Goal: Communication & Community: Ask a question

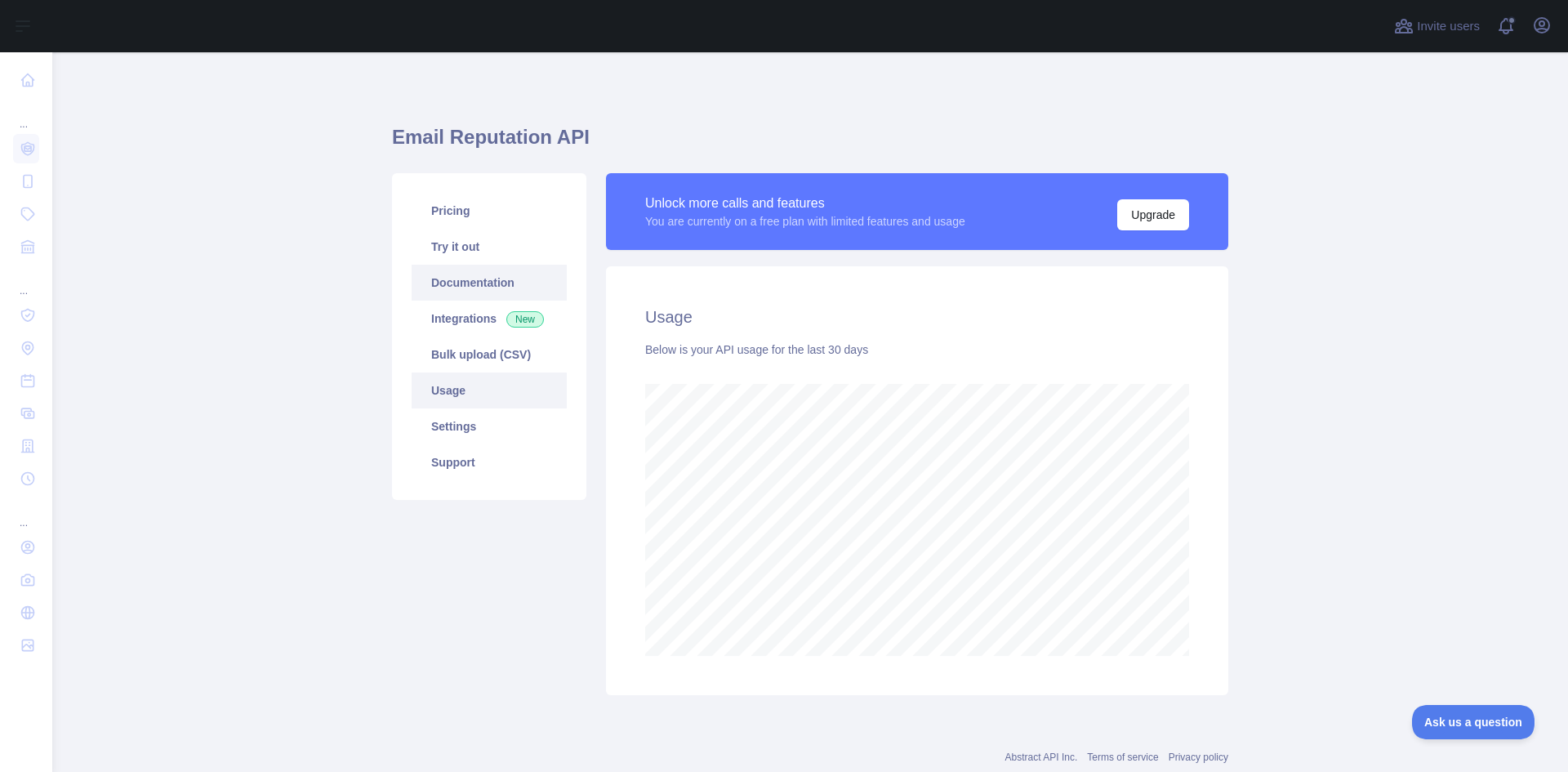
scroll to position [720, 1504]
click at [479, 290] on link "Documentation" at bounding box center [489, 282] width 155 height 36
click at [459, 421] on link "Settings" at bounding box center [489, 426] width 155 height 36
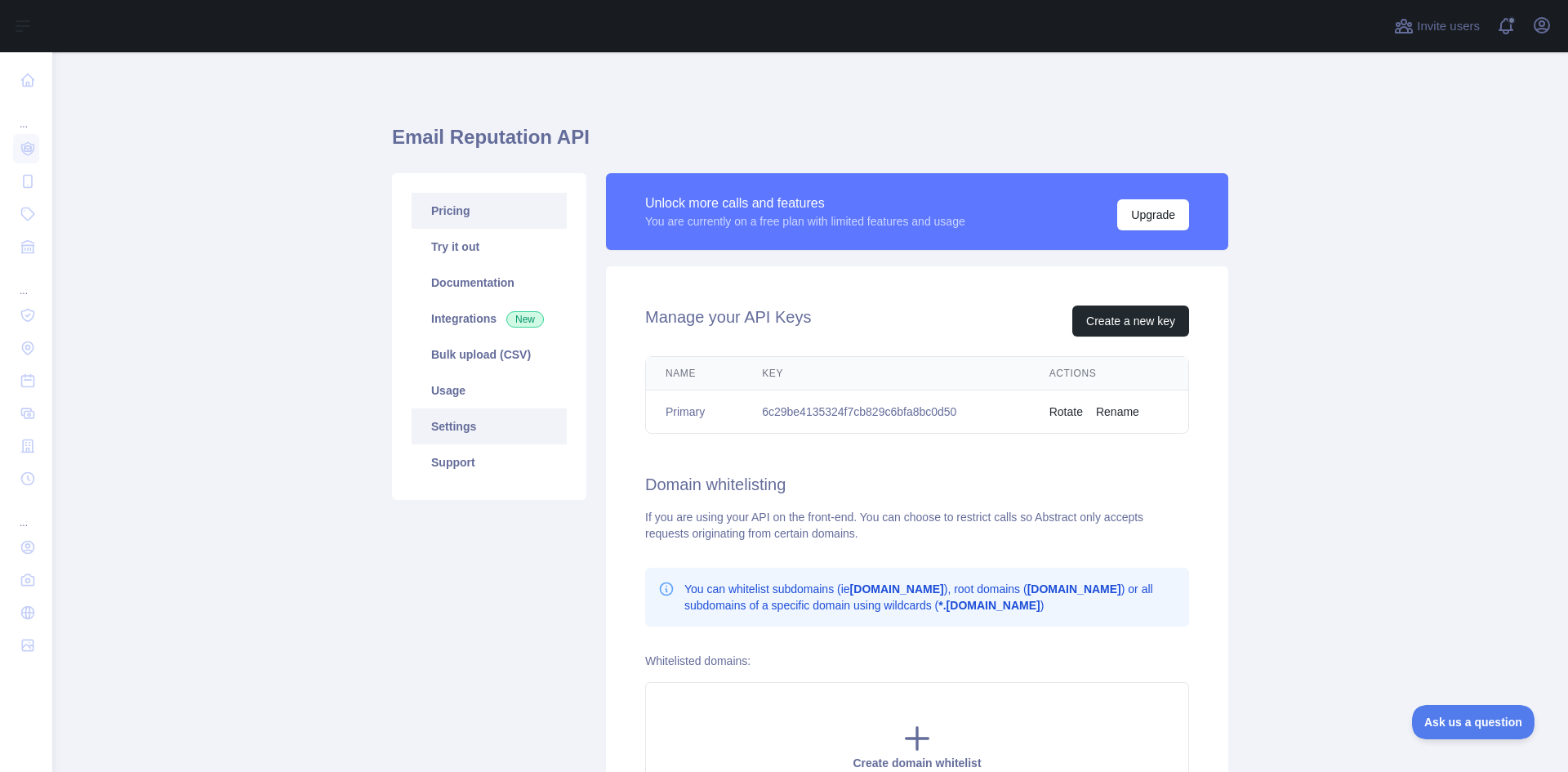
click at [464, 209] on link "Pricing" at bounding box center [489, 210] width 155 height 36
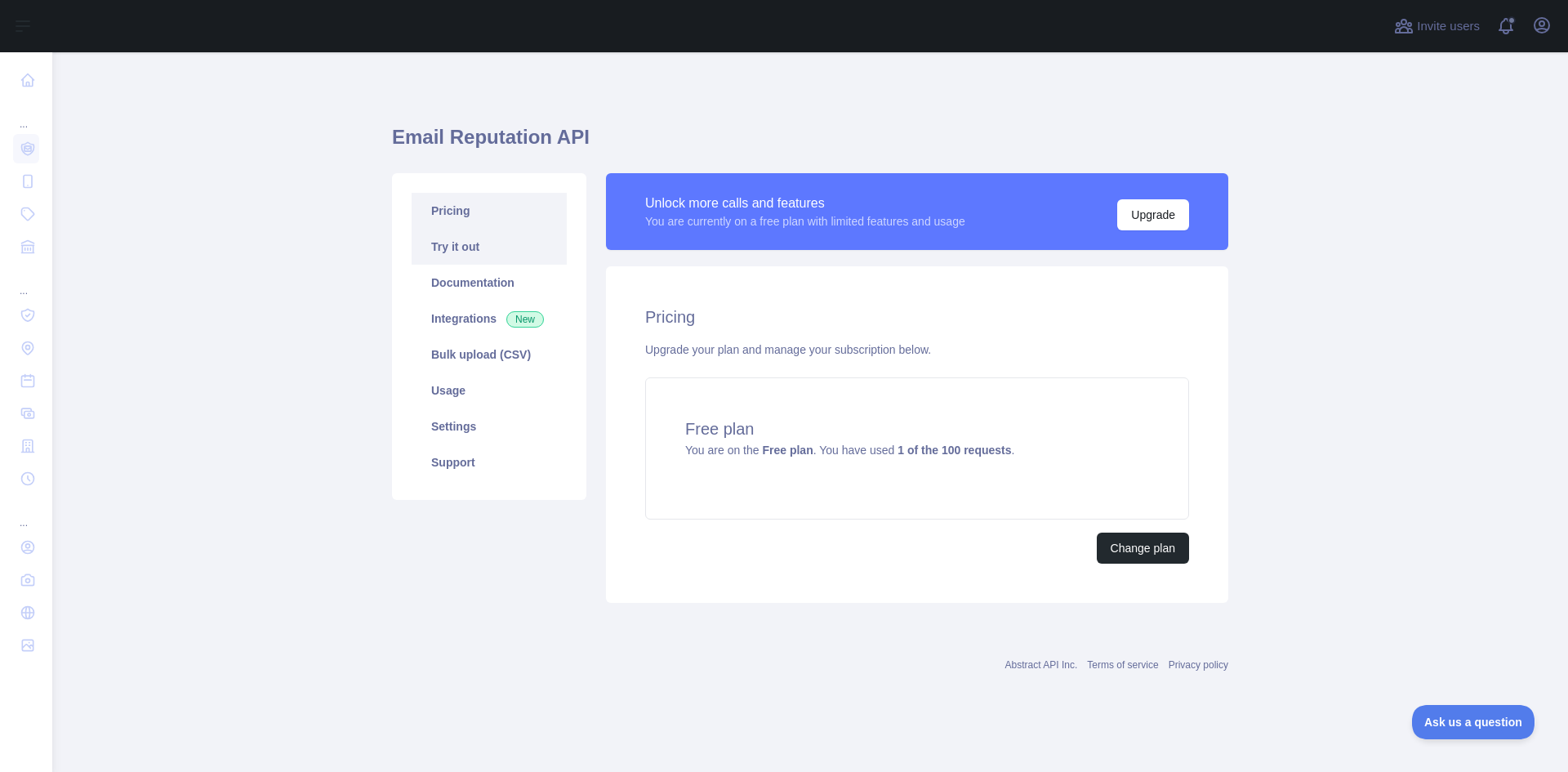
click at [460, 253] on link "Try it out" at bounding box center [489, 246] width 155 height 36
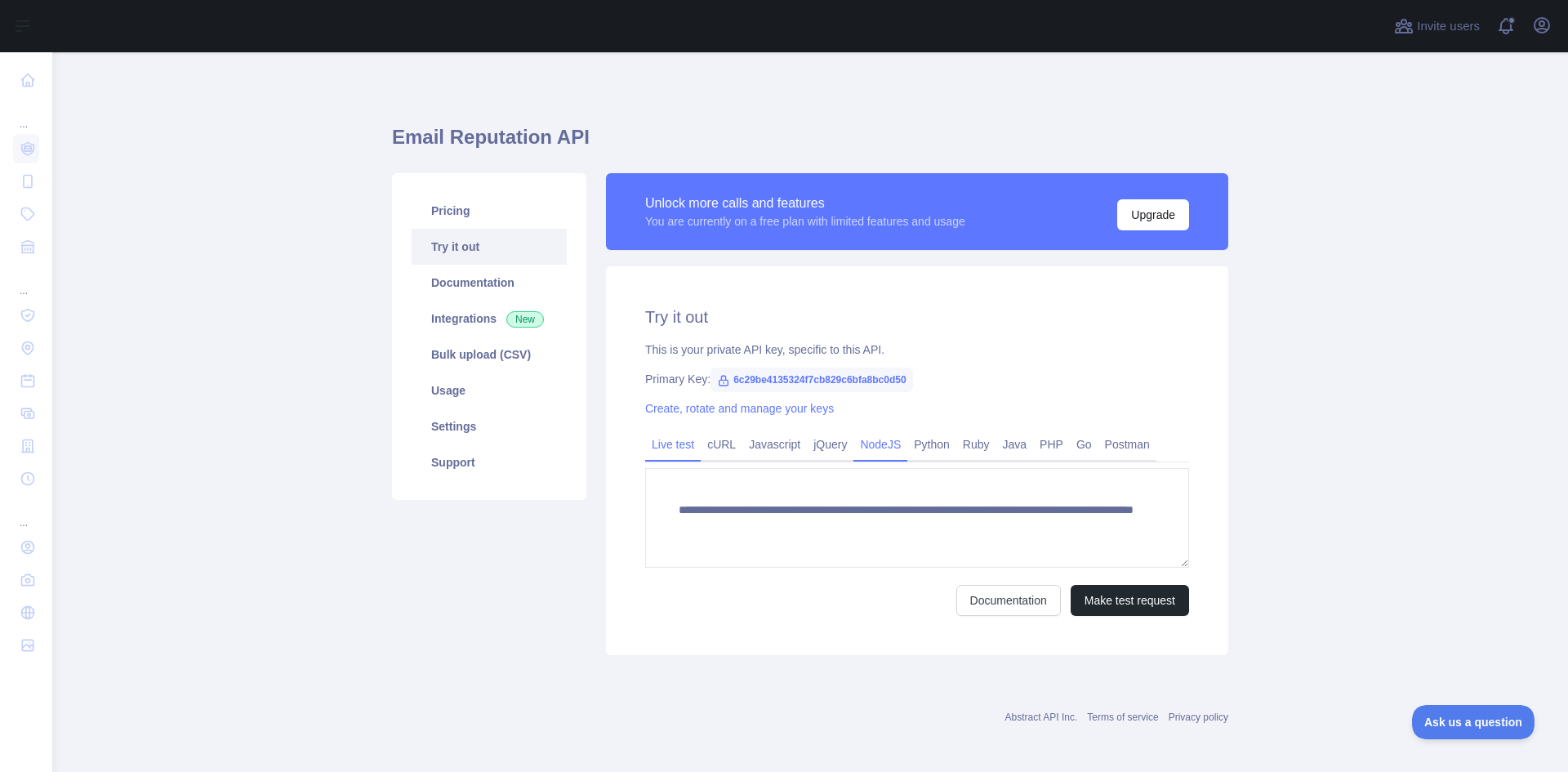
click at [853, 446] on link "NodeJS" at bounding box center [880, 444] width 54 height 26
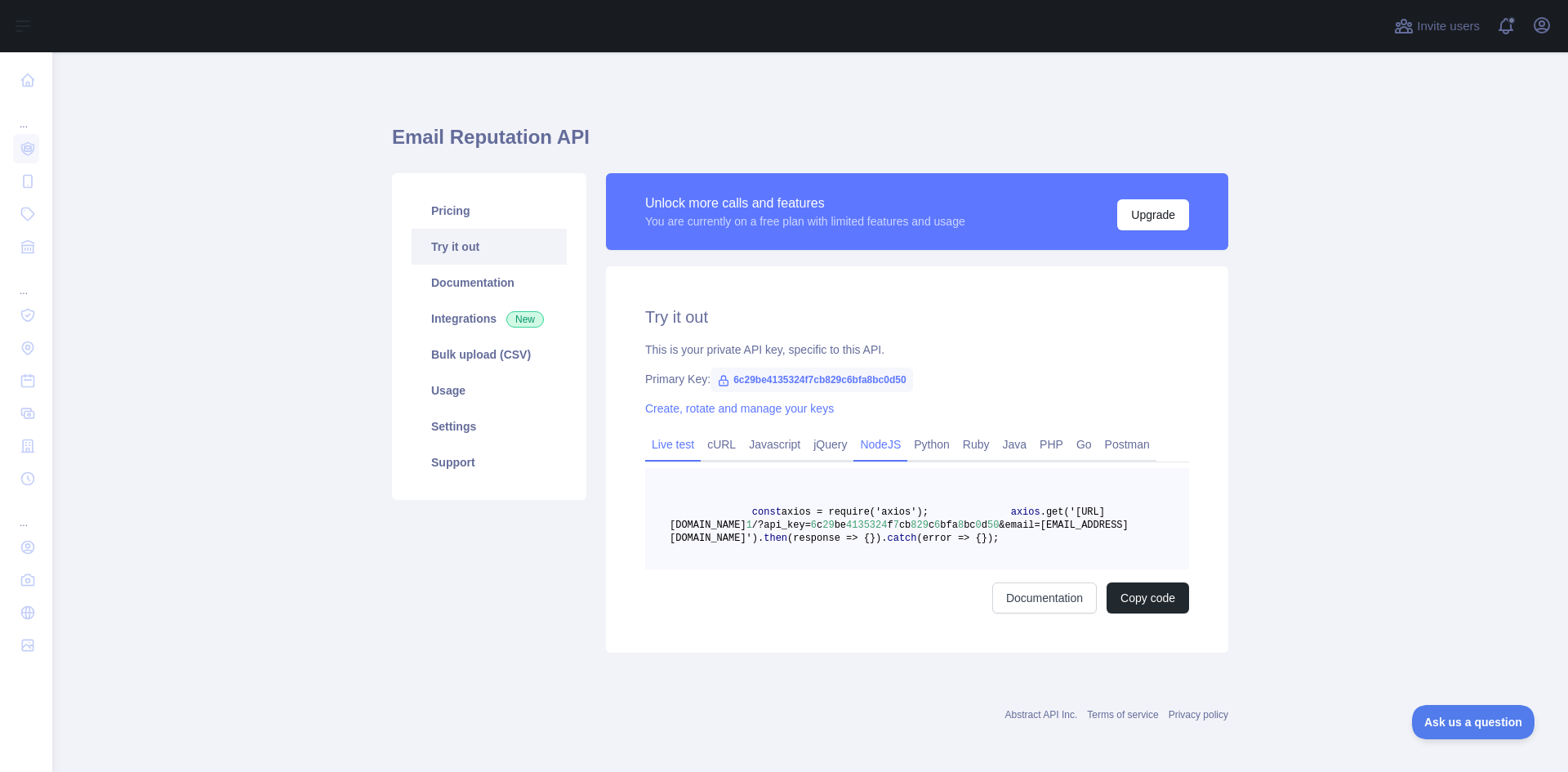
click at [649, 440] on link "Live test" at bounding box center [672, 444] width 55 height 26
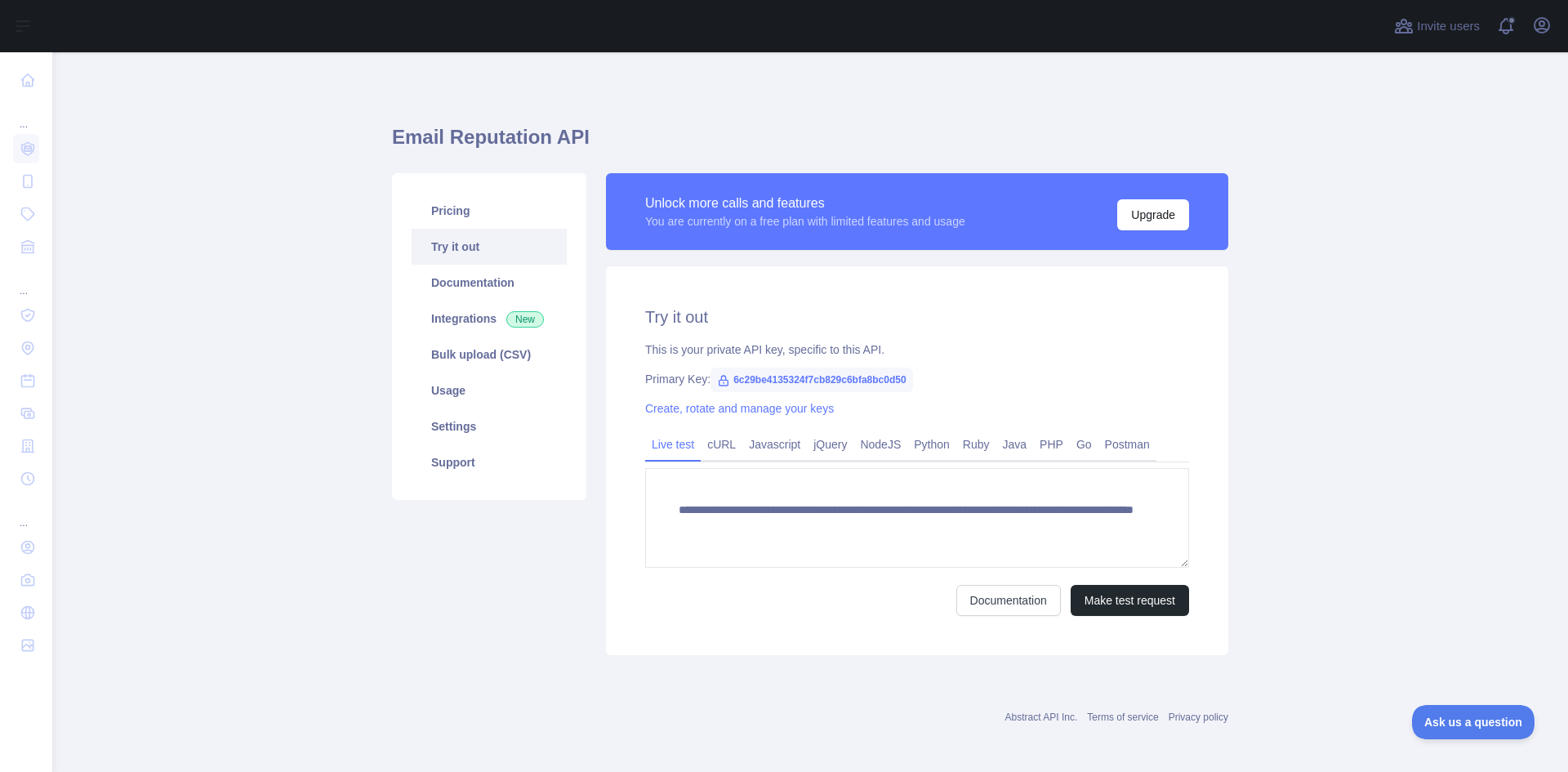
click at [784, 383] on span "6c29be4135324f7cb829c6bfa8bc0d50" at bounding box center [812, 380] width 202 height 25
click at [1114, 445] on link "Postman" at bounding box center [1127, 444] width 58 height 26
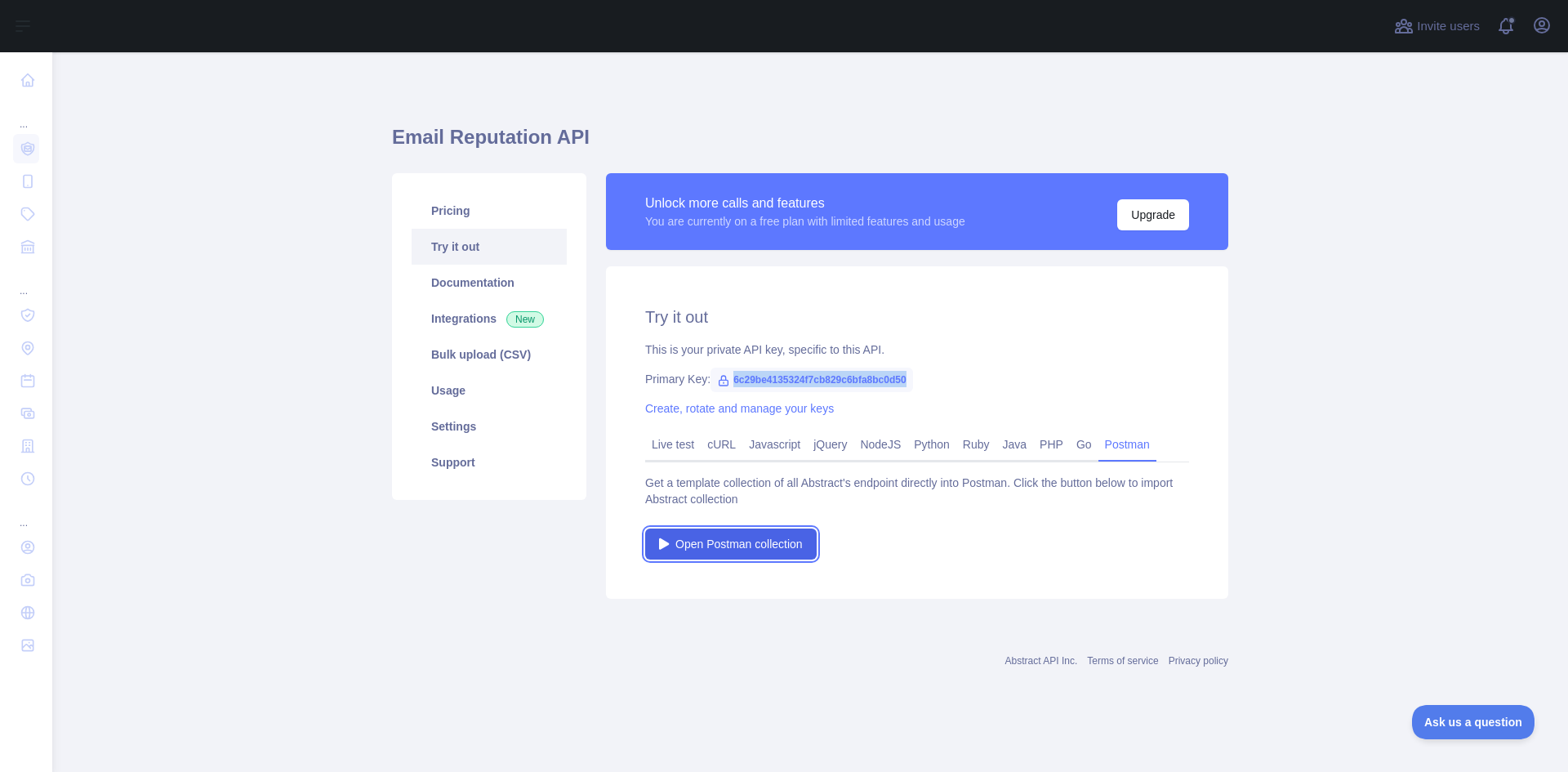
click at [794, 538] on span "Open Postman collection" at bounding box center [739, 544] width 128 height 17
click at [661, 451] on link "Live test" at bounding box center [672, 444] width 55 height 26
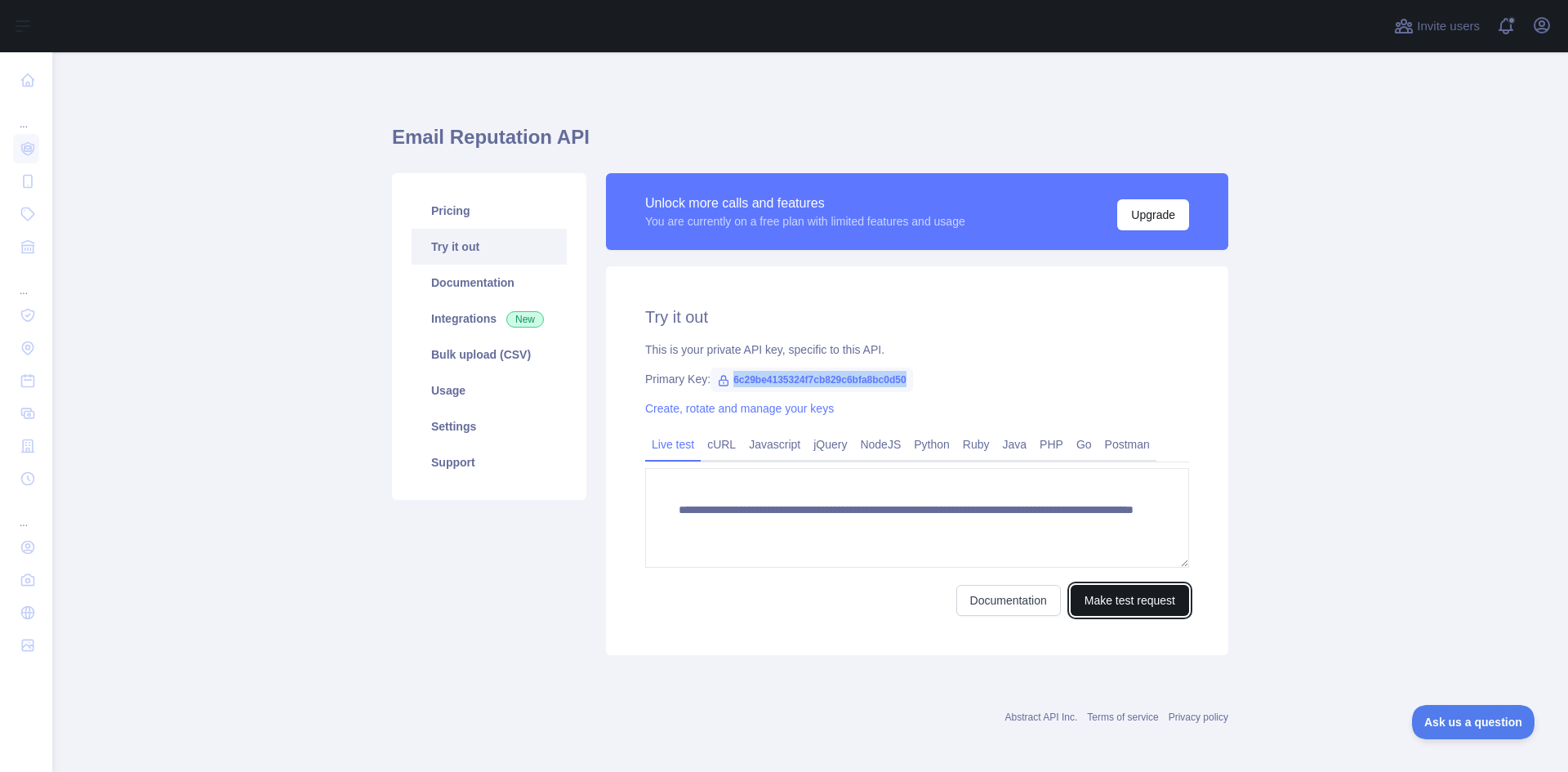
click at [1147, 602] on button "Make test request" at bounding box center [1130, 601] width 118 height 31
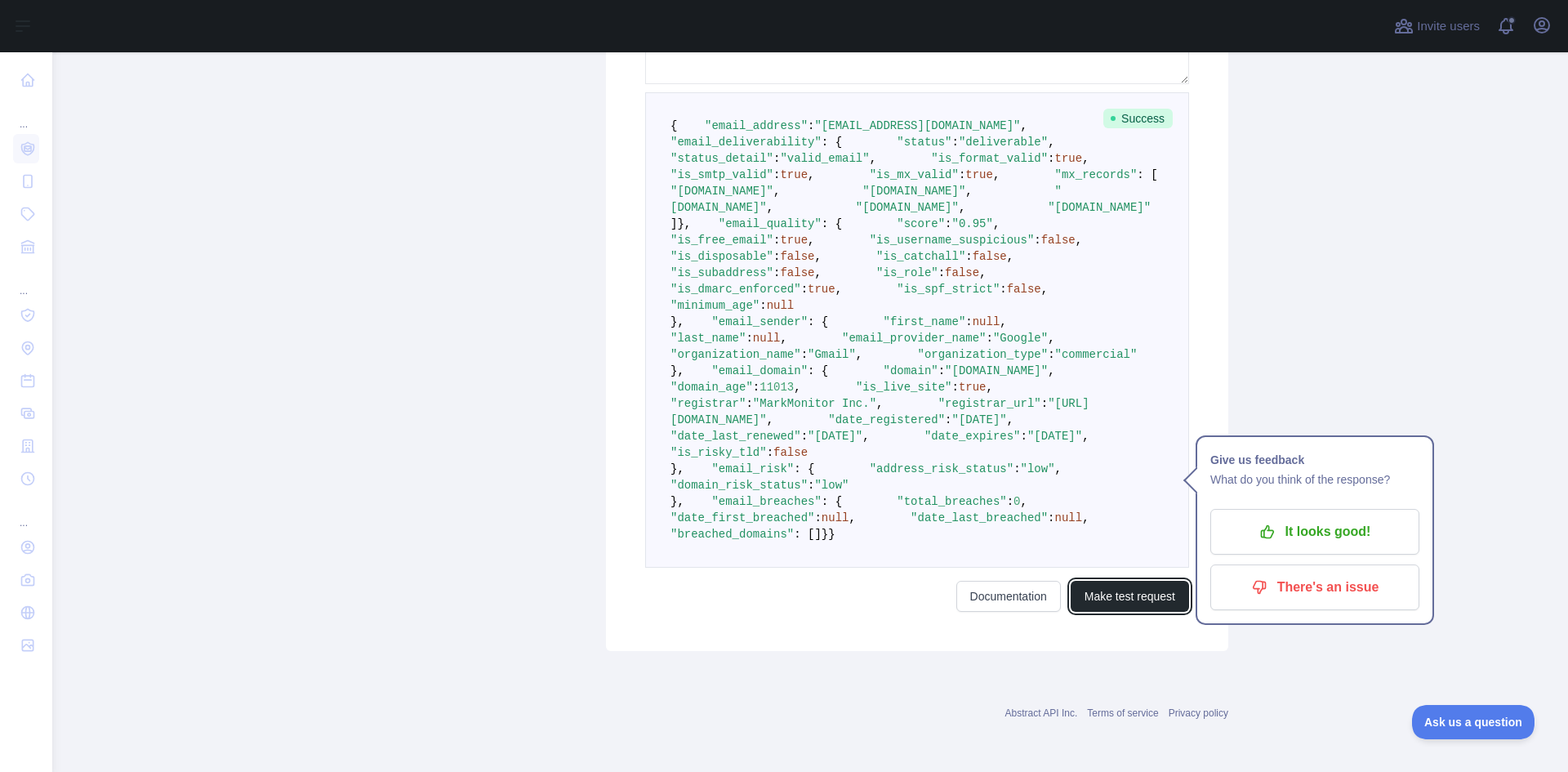
scroll to position [336, 0]
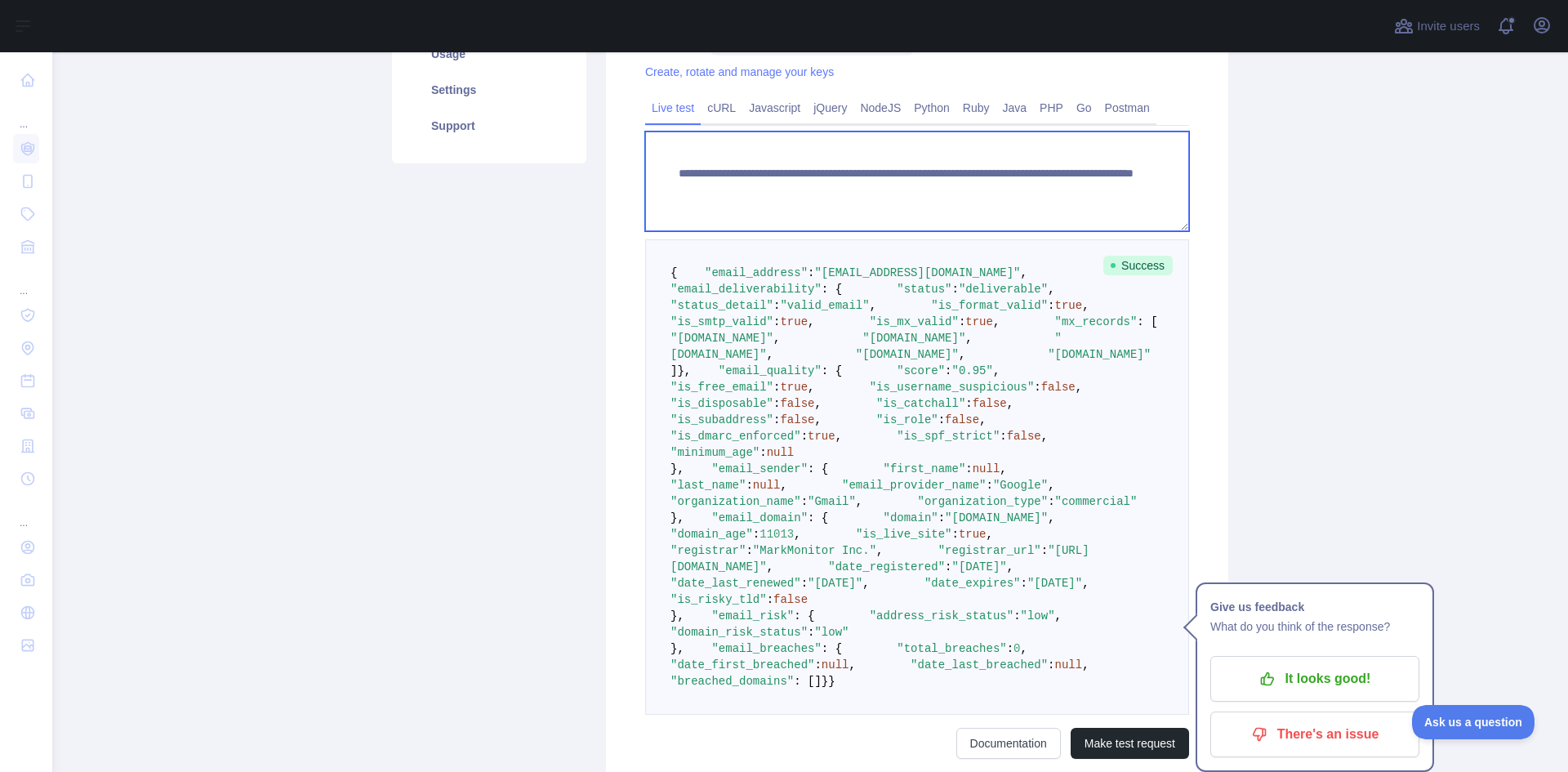
click at [795, 174] on textarea "**********" at bounding box center [917, 181] width 544 height 99
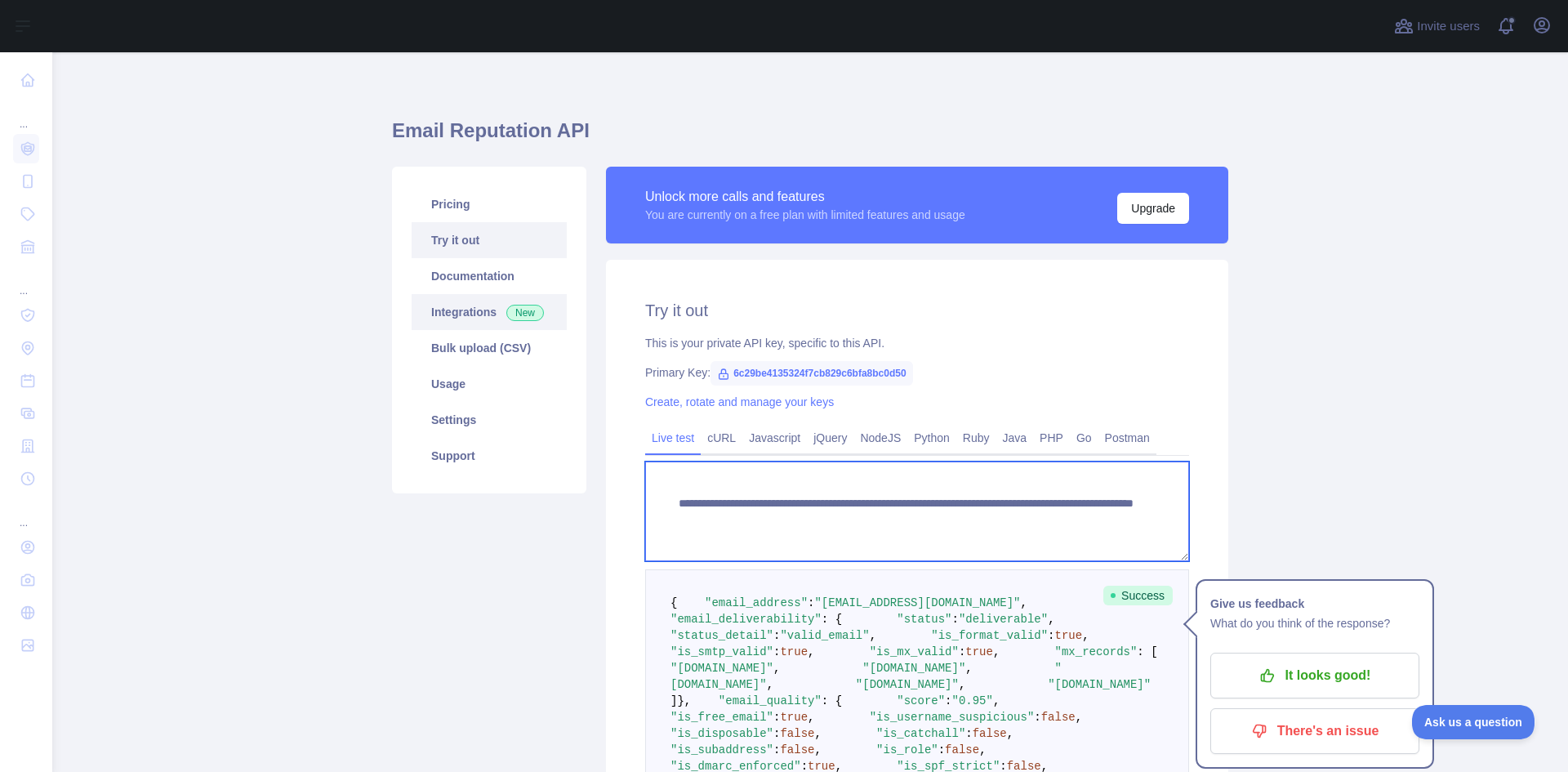
scroll to position [0, 0]
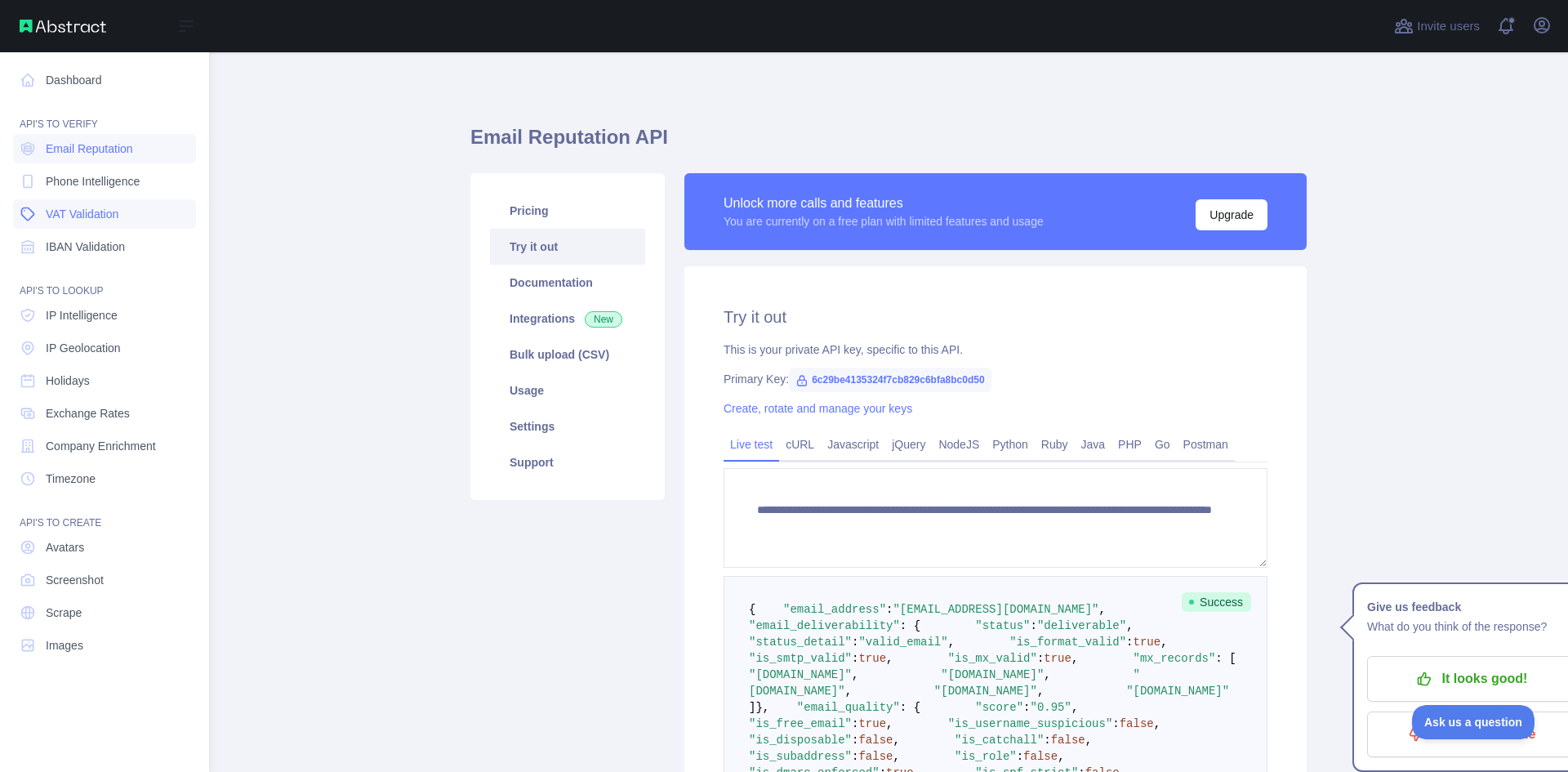
click at [84, 211] on span "VAT Validation" at bounding box center [82, 214] width 73 height 17
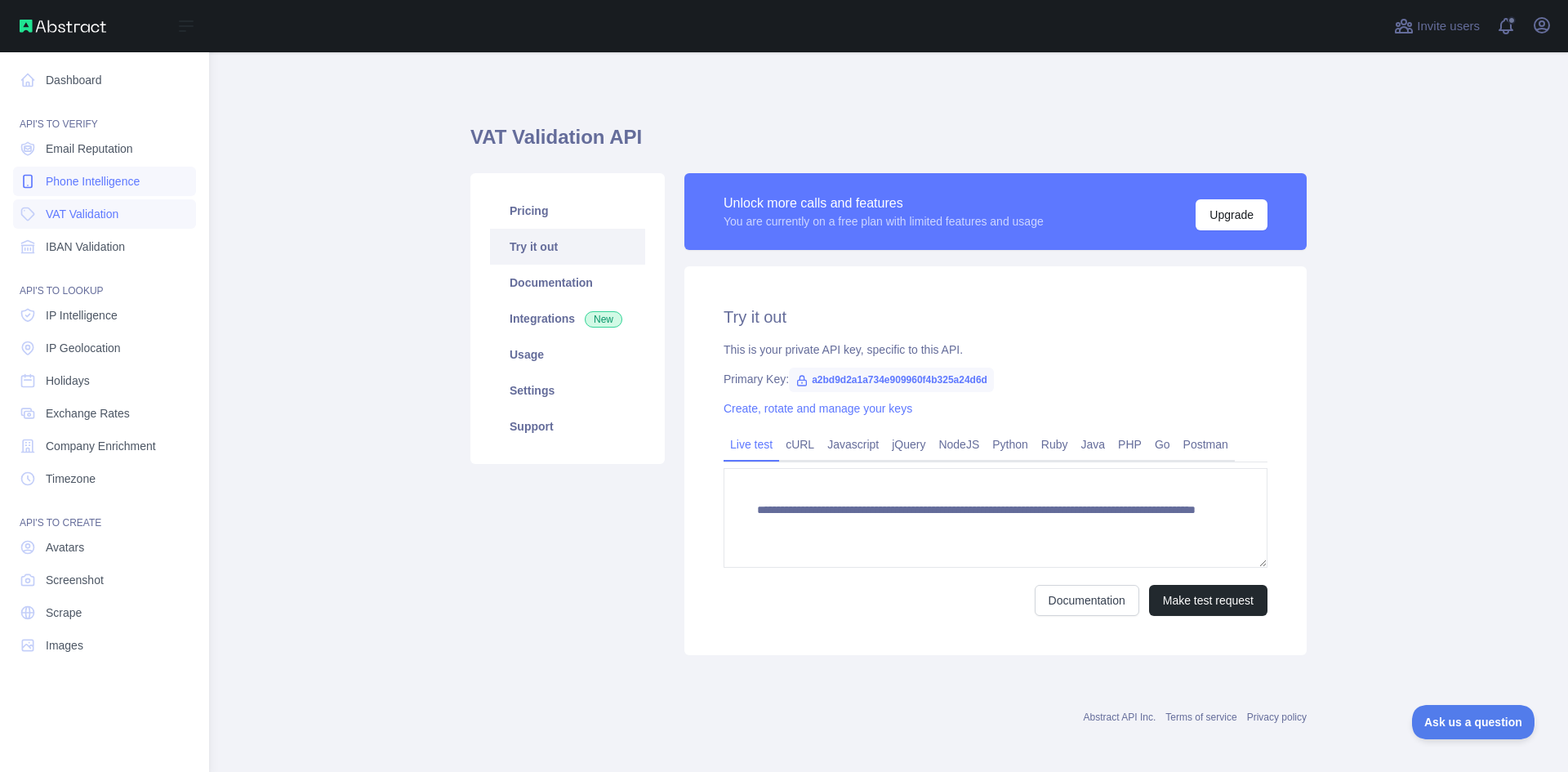
click at [90, 181] on span "Phone Intelligence" at bounding box center [93, 181] width 94 height 17
click at [96, 150] on span "Email Reputation" at bounding box center [89, 149] width 87 height 17
click at [99, 181] on span "Phone Intelligence" at bounding box center [93, 181] width 94 height 17
click at [107, 150] on span "Email Reputation" at bounding box center [89, 149] width 87 height 17
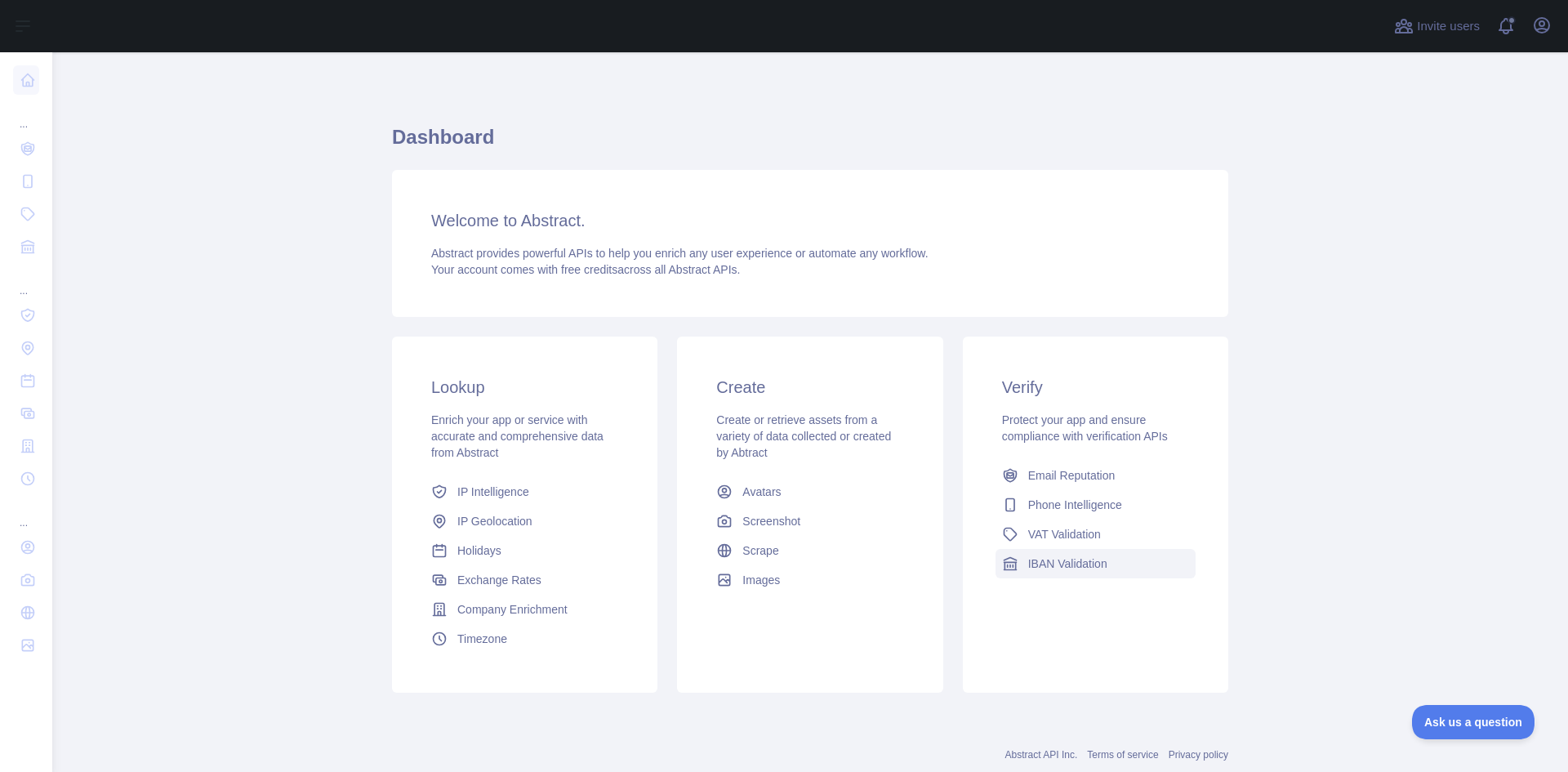
scroll to position [41, 0]
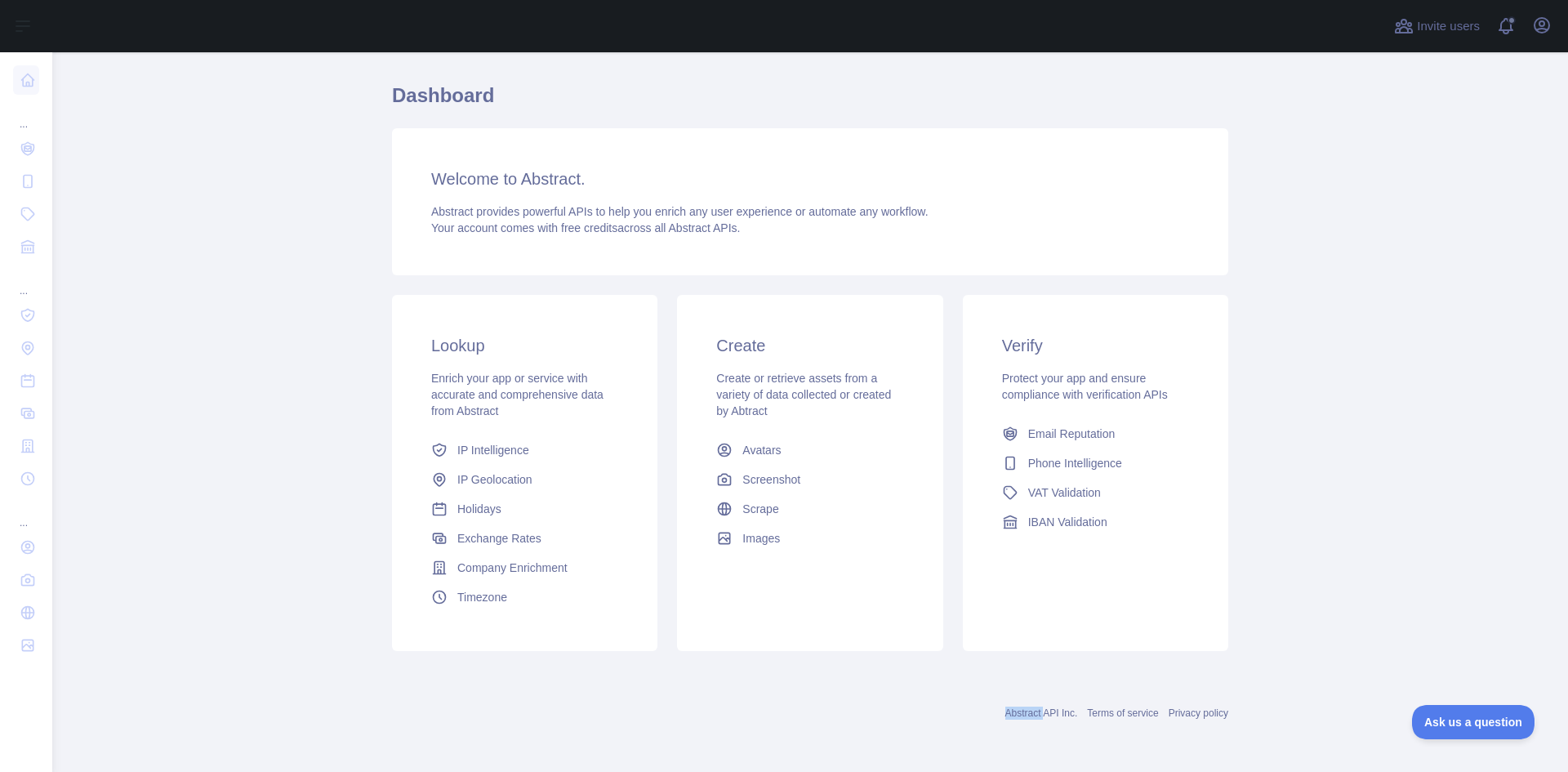
drag, startPoint x: 998, startPoint y: 722, endPoint x: 1043, endPoint y: 721, distance: 45.0
click at [1043, 721] on div "Abstract API Inc. Terms of service Privacy policy" at bounding box center [810, 703] width 836 height 59
copy link "Abstract"
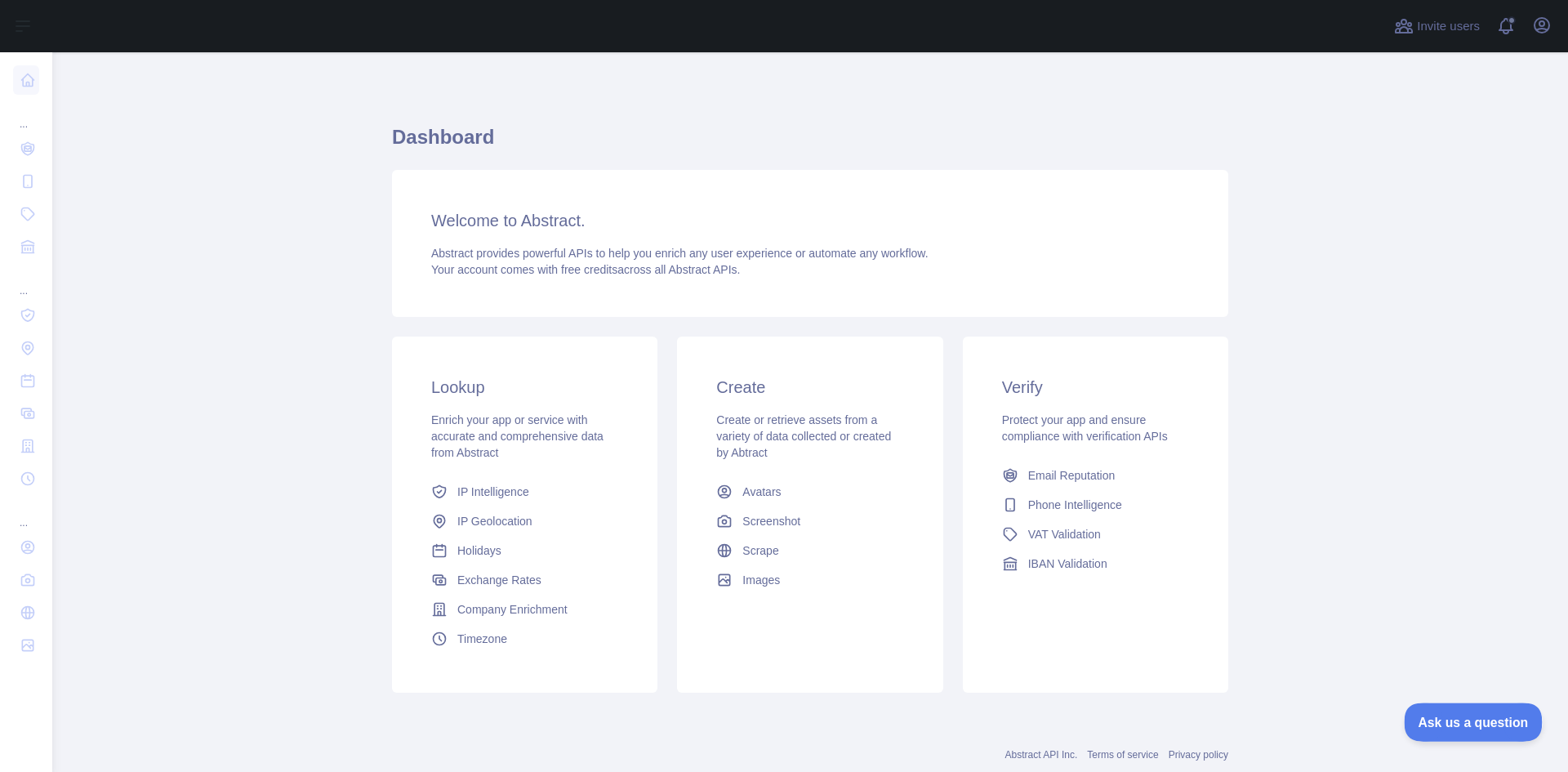
click at [1474, 708] on button "Ask us a question" at bounding box center [1464, 720] width 122 height 34
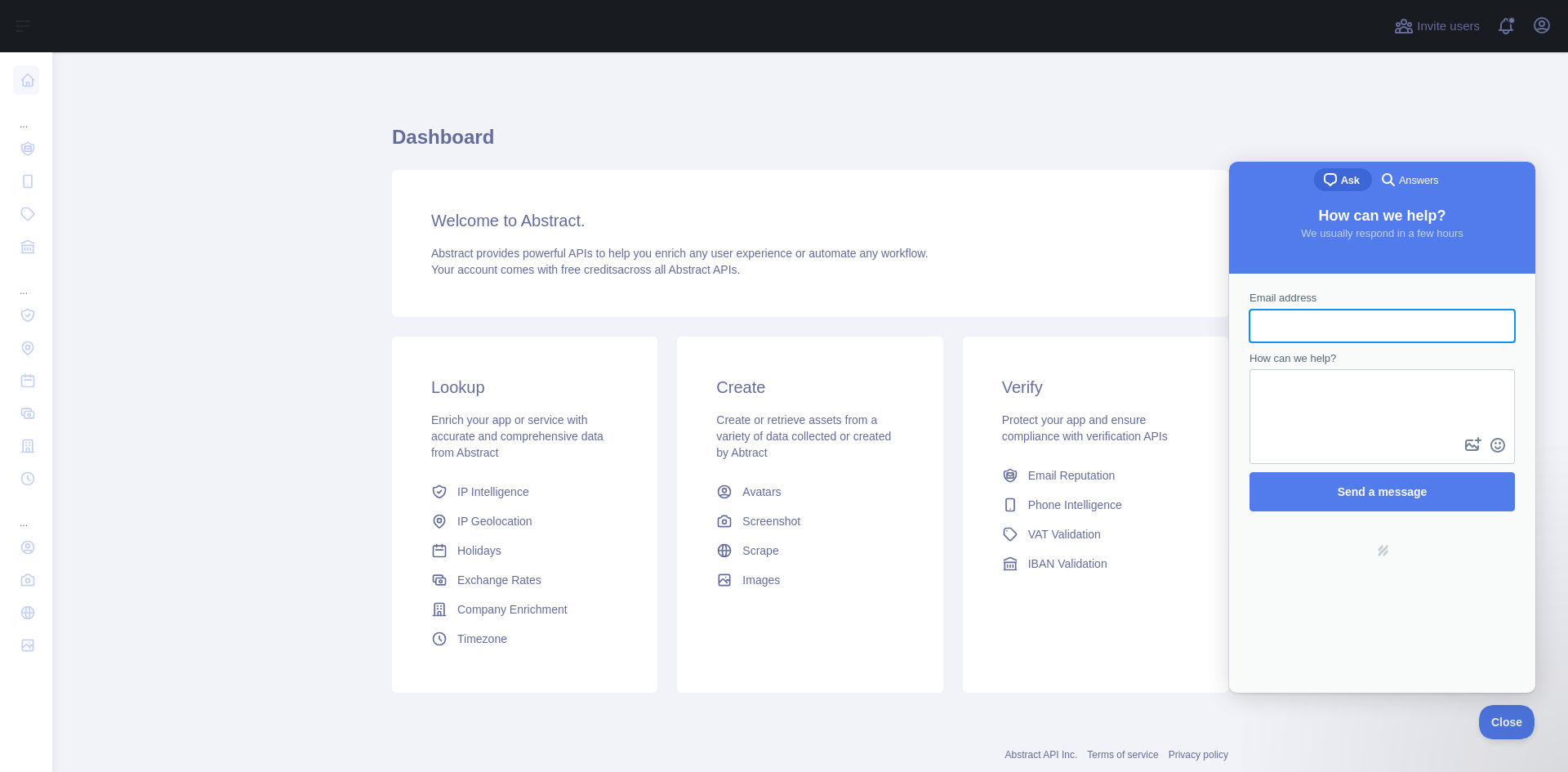
click at [1312, 321] on input "Email address" at bounding box center [1382, 326] width 240 height 29
type input "**********"
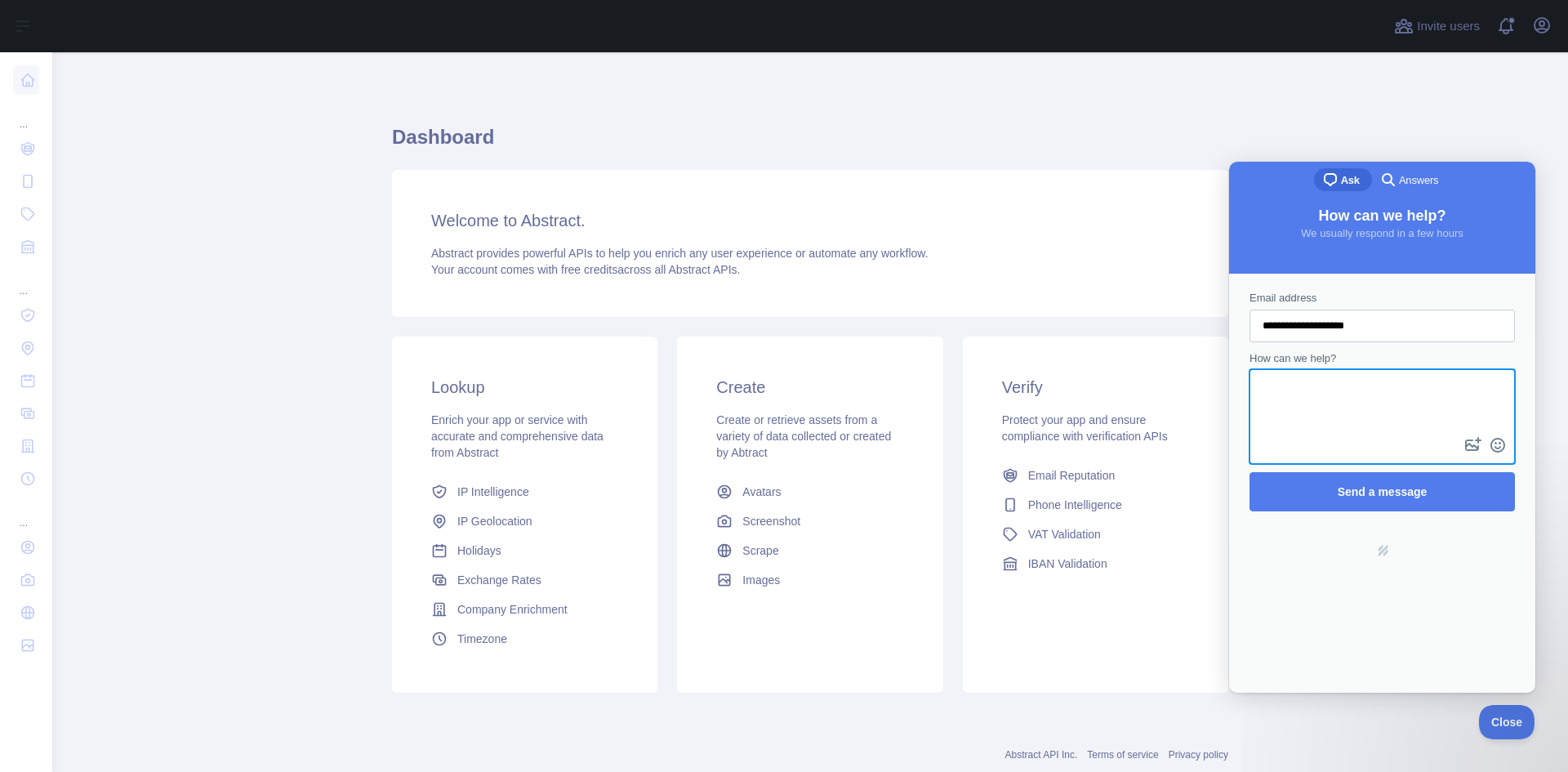
click at [1345, 402] on textarea "How can we help?" at bounding box center [1382, 403] width 262 height 62
type textarea "**********"
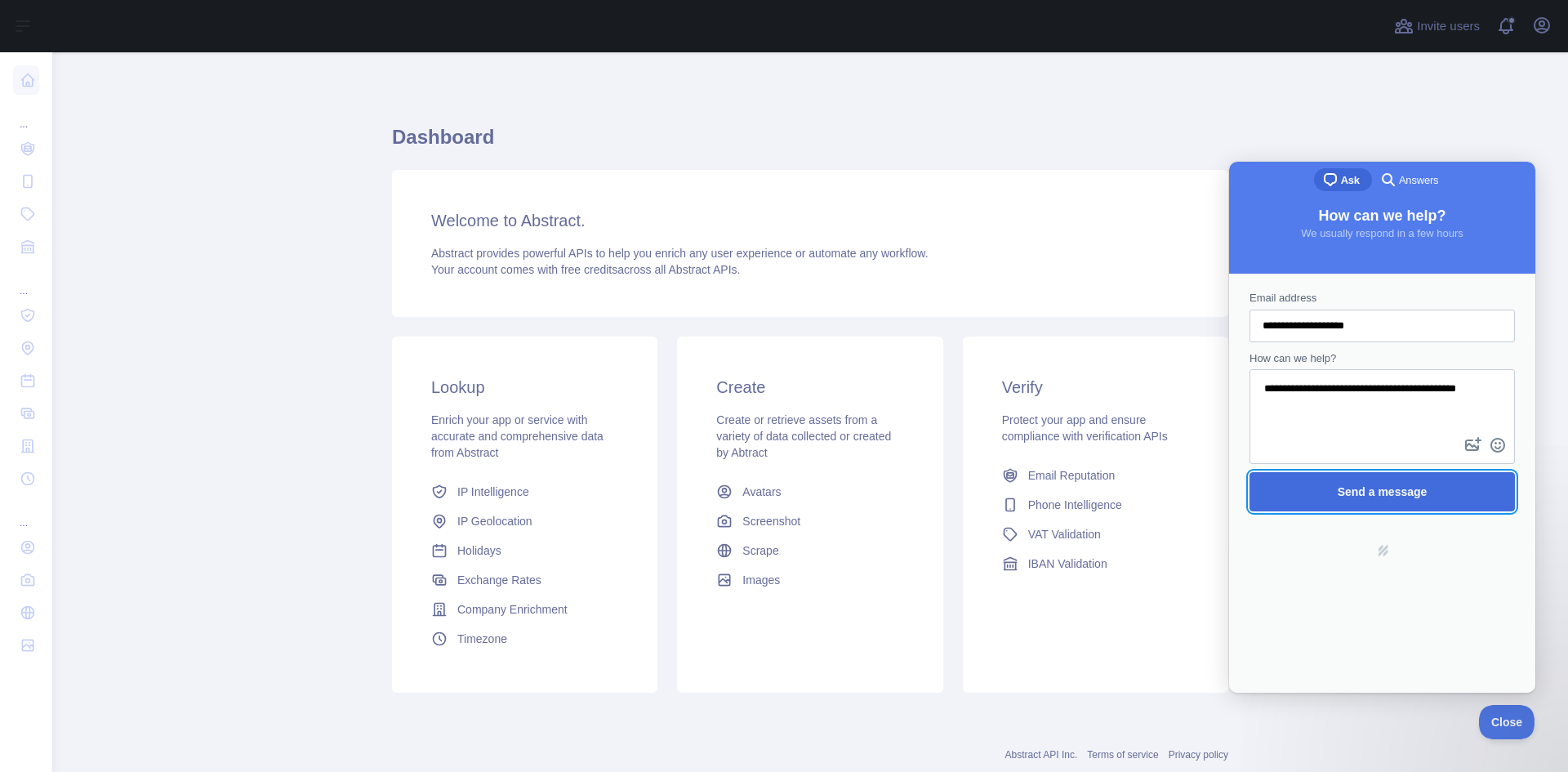
click at [1357, 482] on span "Send a message" at bounding box center [1382, 492] width 230 height 38
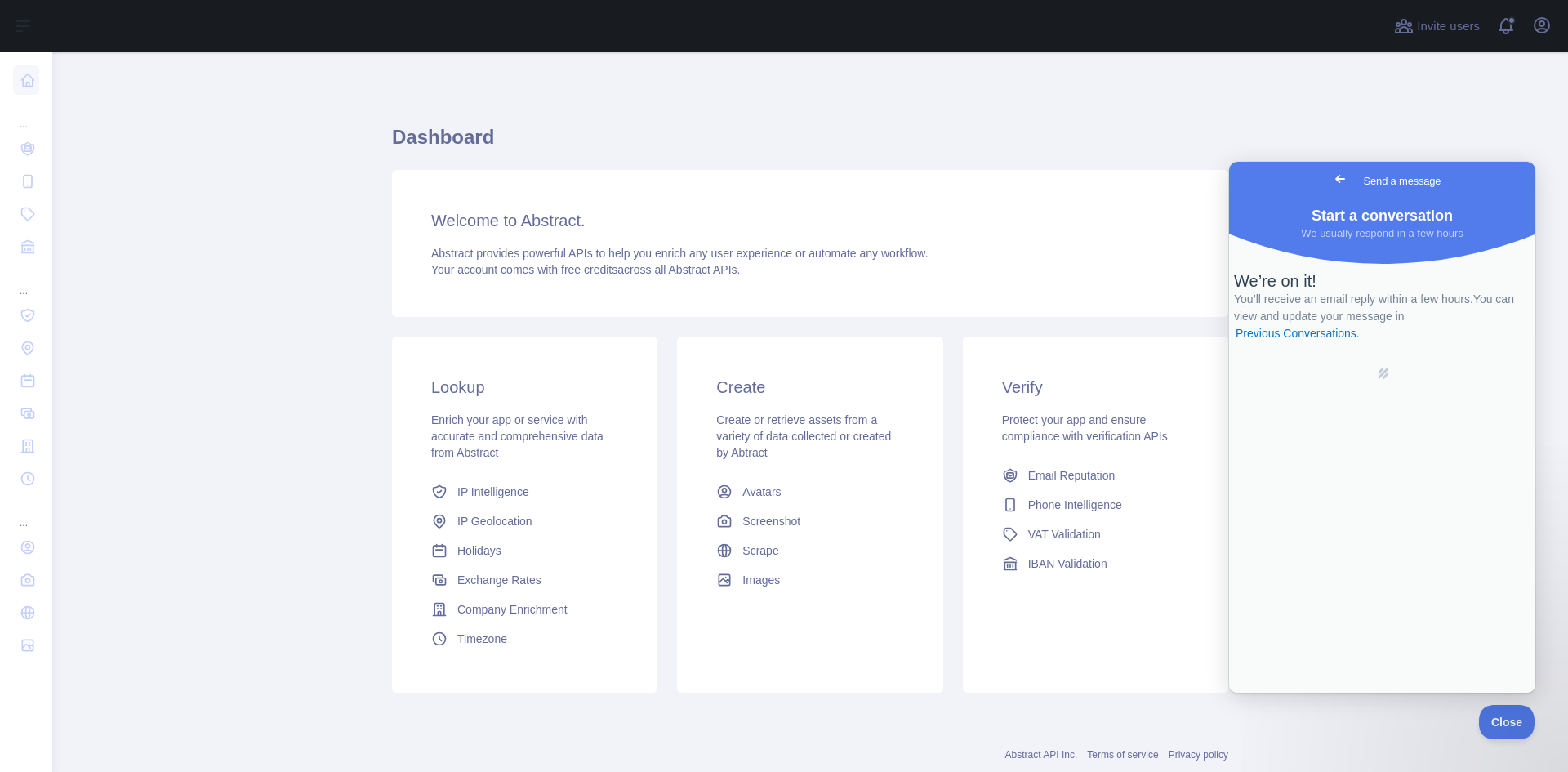
click at [184, 143] on main "Dashboard Welcome to Abstract. Abstract provides powerful APIs to help you enri…" at bounding box center [810, 412] width 1516 height 720
